Goal: Information Seeking & Learning: Check status

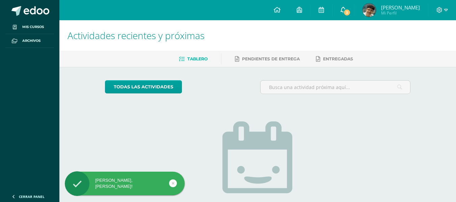
click at [351, 7] on link "3" at bounding box center [344, 10] width 22 height 20
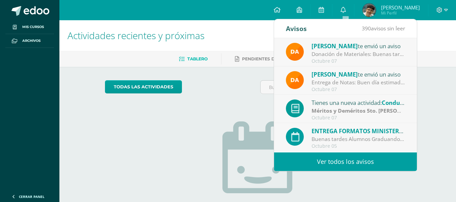
click at [341, 79] on div "Entrega de Notas: Buen día estimados padres de familia de V Bachillerato, por e…" at bounding box center [359, 83] width 94 height 8
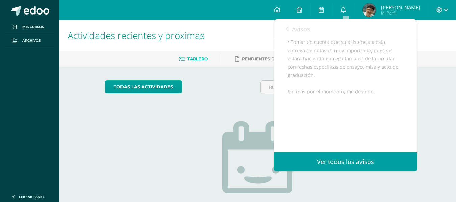
scroll to position [242, 0]
click at [389, 163] on link "Ver todos los avisos" at bounding box center [345, 162] width 143 height 19
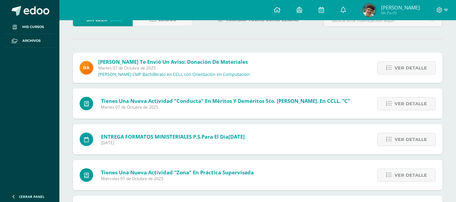
scroll to position [68, 0]
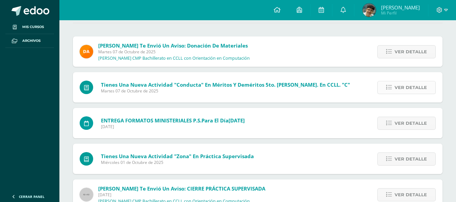
click at [425, 89] on span "Ver detalle" at bounding box center [411, 87] width 32 height 12
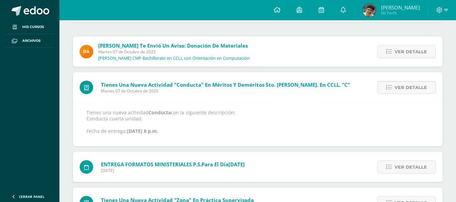
click at [158, 128] on strong "Oct. 7, 2025, 8 p.m." at bounding box center [142, 131] width 31 height 6
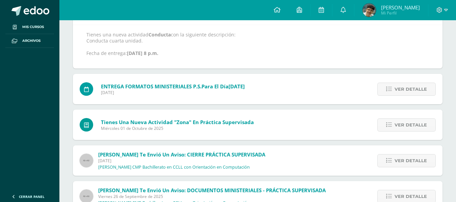
scroll to position [169, 0]
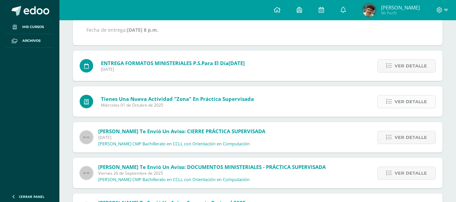
click at [403, 102] on span "Ver detalle" at bounding box center [411, 102] width 32 height 12
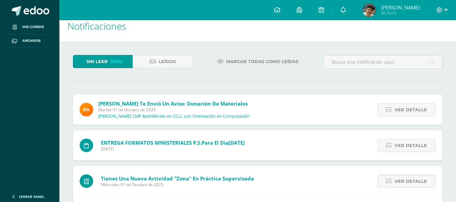
scroll to position [0, 0]
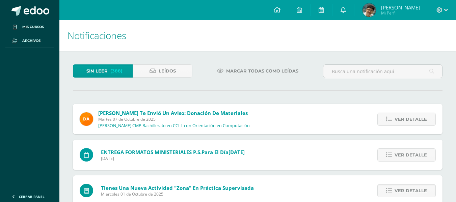
click at [398, 8] on span "[PERSON_NAME]" at bounding box center [400, 7] width 39 height 7
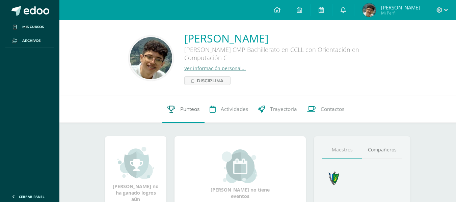
click at [192, 111] on span "Punteos" at bounding box center [189, 109] width 19 height 7
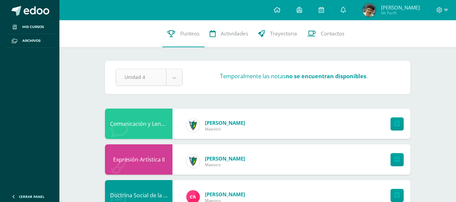
click at [217, 128] on span "Maestro" at bounding box center [225, 129] width 40 height 6
click at [390, 125] on div at bounding box center [396, 124] width 30 height 30
click at [395, 124] on icon at bounding box center [397, 124] width 5 height 6
click at [224, 31] on span "Actividades" at bounding box center [234, 33] width 27 height 7
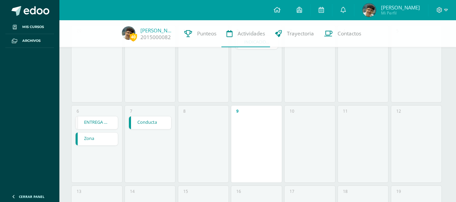
scroll to position [101, 0]
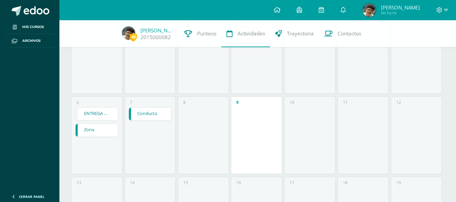
click at [156, 117] on link "Conducta" at bounding box center [150, 114] width 42 height 13
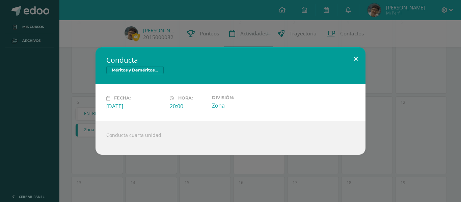
click at [357, 58] on button at bounding box center [356, 58] width 19 height 23
